Goal: Go to known website: Access a specific website the user already knows

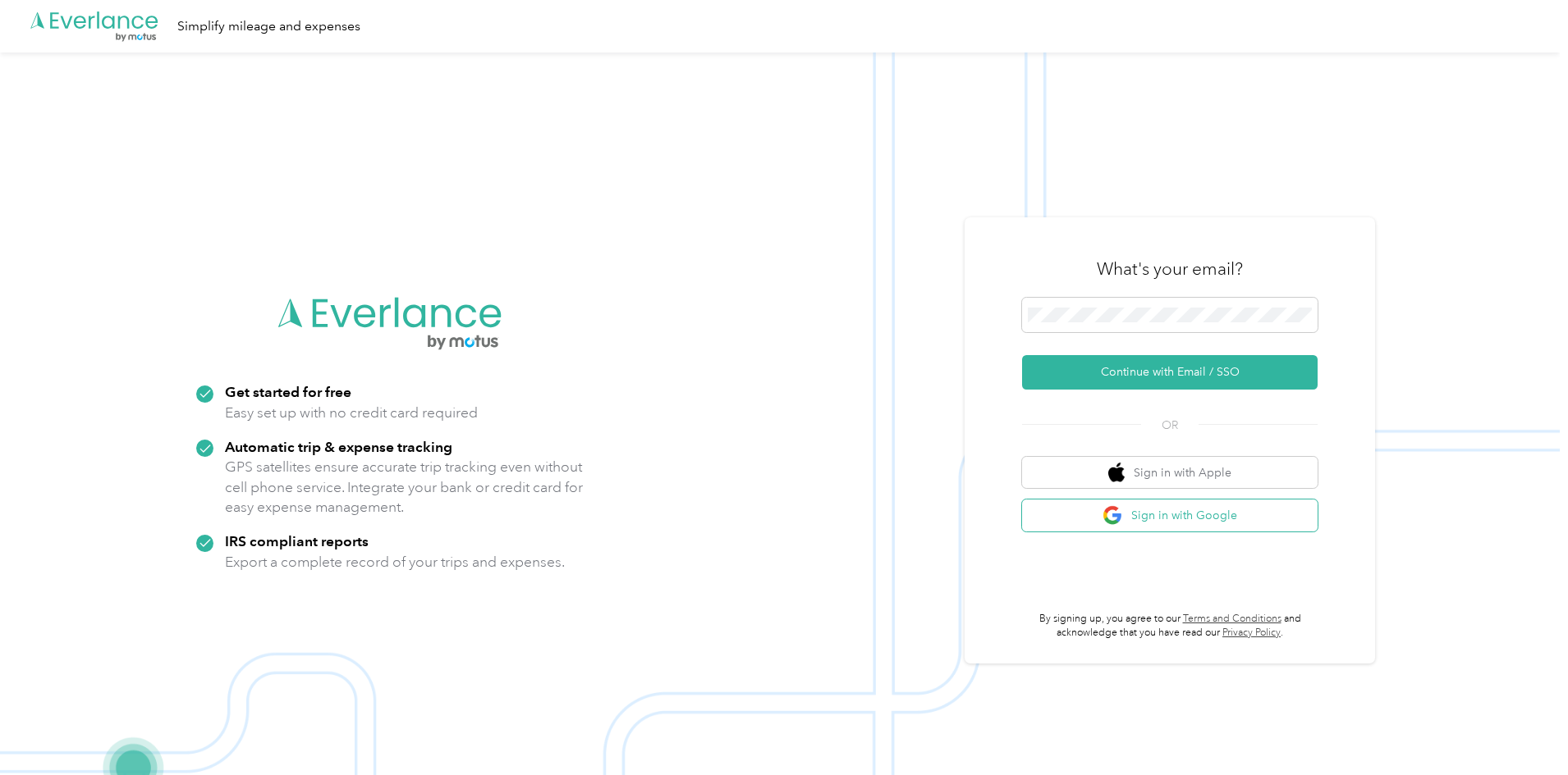
click at [1038, 514] on button "Sign in with Google" at bounding box center [1170, 515] width 296 height 32
